Goal: Register for event/course

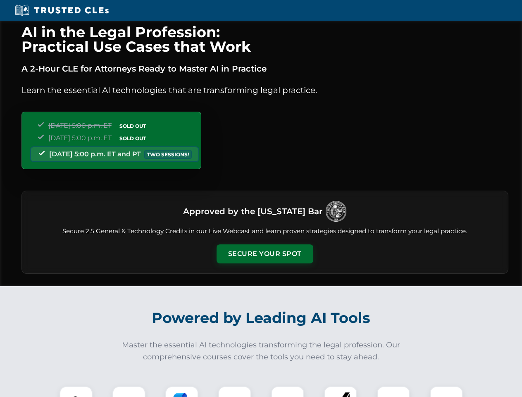
click at [265, 254] on button "Secure Your Spot" at bounding box center [265, 253] width 97 height 19
click at [76, 392] on img at bounding box center [76, 403] width 24 height 24
